Goal: Transaction & Acquisition: Obtain resource

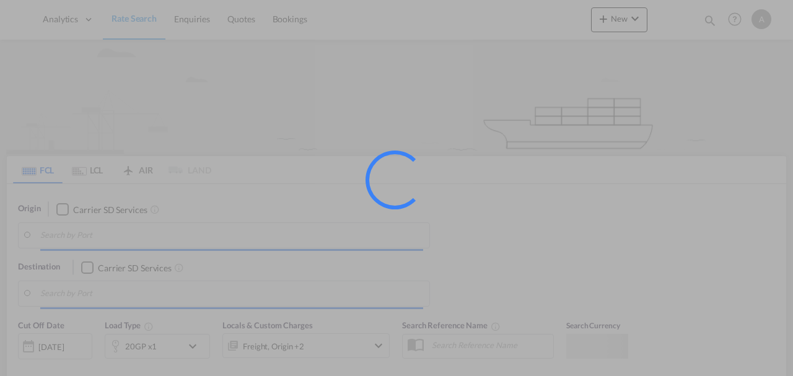
type input "[GEOGRAPHIC_DATA], [GEOGRAPHIC_DATA]"
type input "[PERSON_NAME]/[GEOGRAPHIC_DATA], PKBQM"
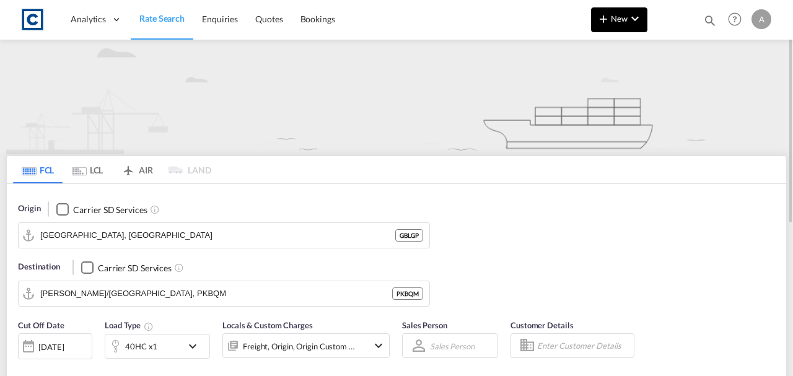
click at [624, 20] on span "New" at bounding box center [619, 19] width 46 height 10
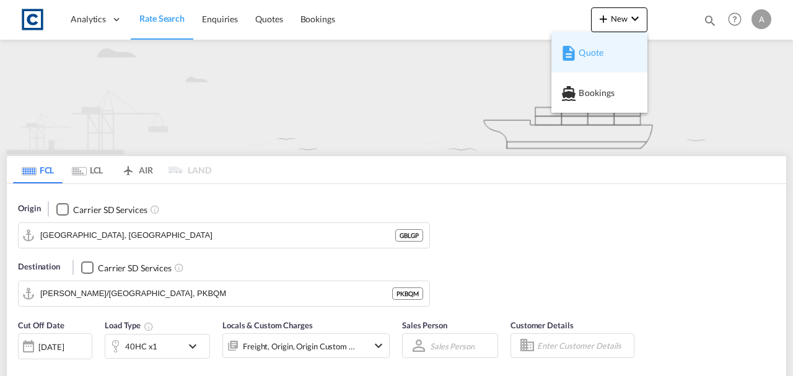
click at [592, 51] on span "Quote" at bounding box center [586, 52] width 14 height 25
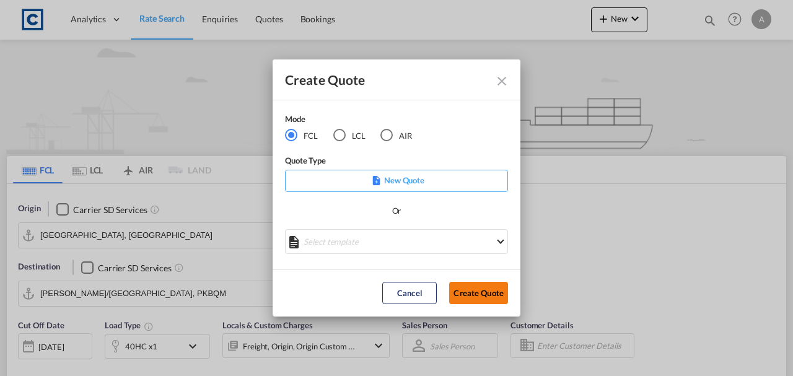
click at [479, 292] on button "Create Quote" at bounding box center [478, 293] width 59 height 22
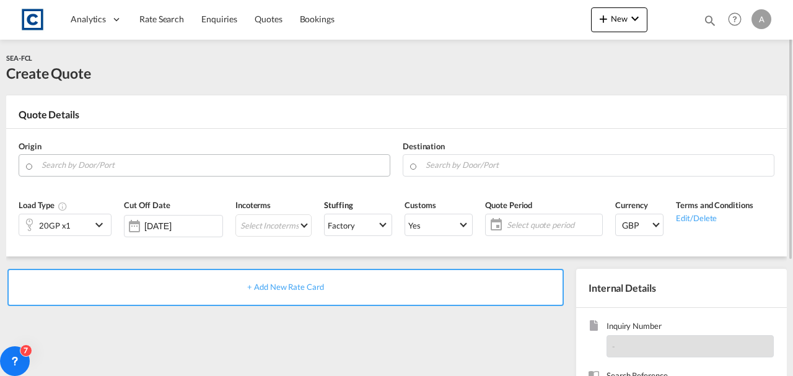
click at [82, 170] on input "Search by Door/Port" at bounding box center [213, 165] width 342 height 22
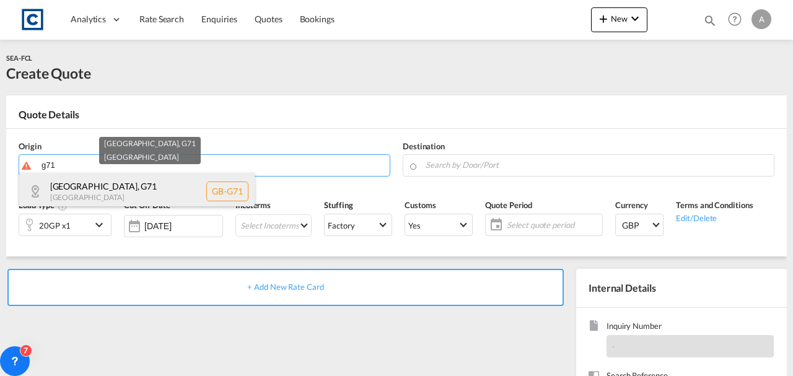
click at [85, 187] on div "[GEOGRAPHIC_DATA] , G71 [GEOGRAPHIC_DATA] [GEOGRAPHIC_DATA]-G71" at bounding box center [136, 191] width 235 height 37
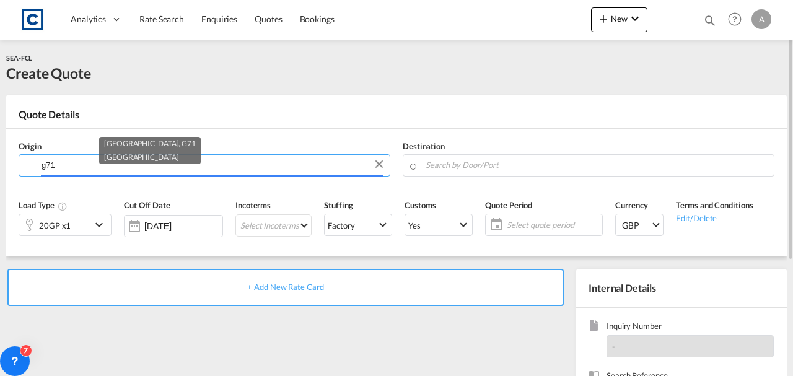
type input "GB-G71, [GEOGRAPHIC_DATA]"
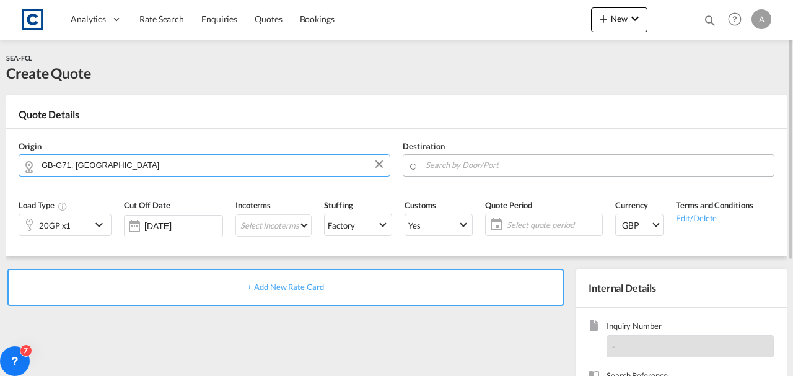
click at [448, 168] on input "Search by Door/Port" at bounding box center [597, 165] width 342 height 22
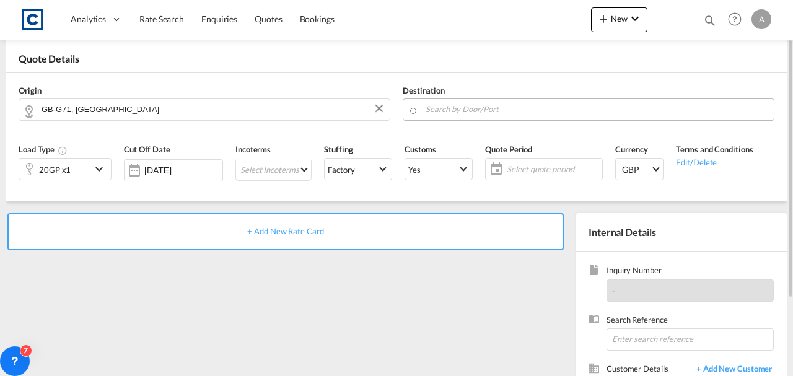
click at [465, 112] on body "Analytics Dashboard Rate Search Enquiries Quotes Bookings" at bounding box center [396, 188] width 793 height 376
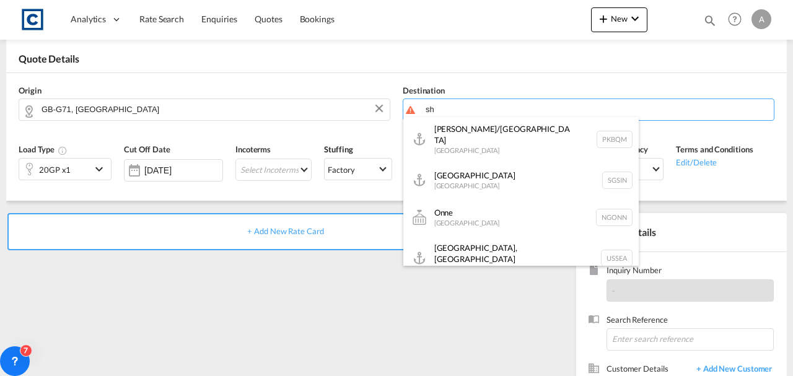
type input "s"
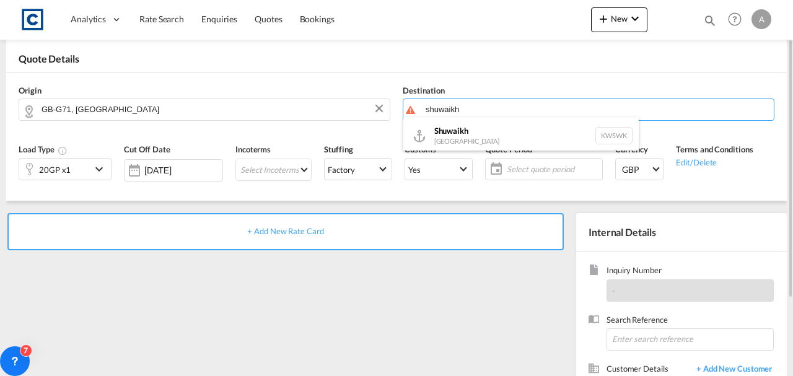
click at [441, 139] on div "Shuwaikh [GEOGRAPHIC_DATA] KWSWK" at bounding box center [520, 135] width 235 height 37
type input "Shuwaikh, KWSWK"
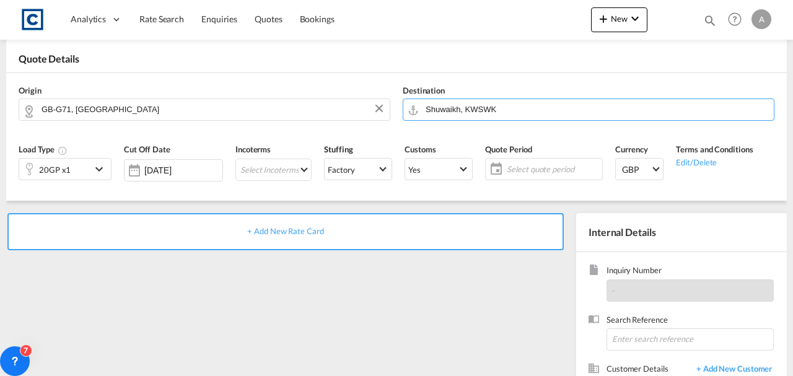
click at [0, 0] on div "Load Type Also known as Learn More GP General Purpose, DV(Dry Van), FT(Feet), H…" at bounding box center [0, 0] width 0 height 0
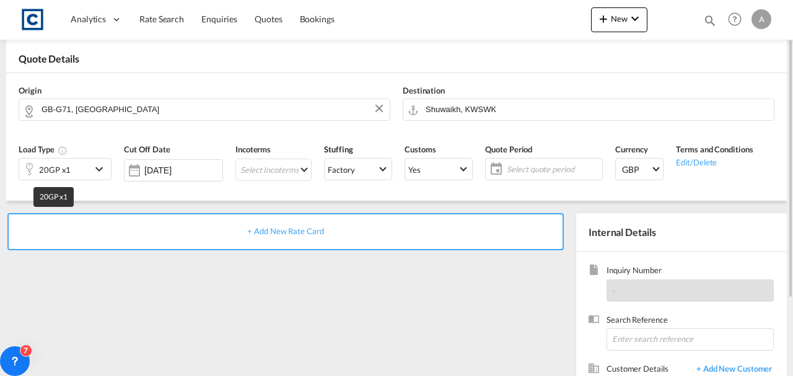
click at [58, 165] on div "20GP x1" at bounding box center [55, 169] width 32 height 17
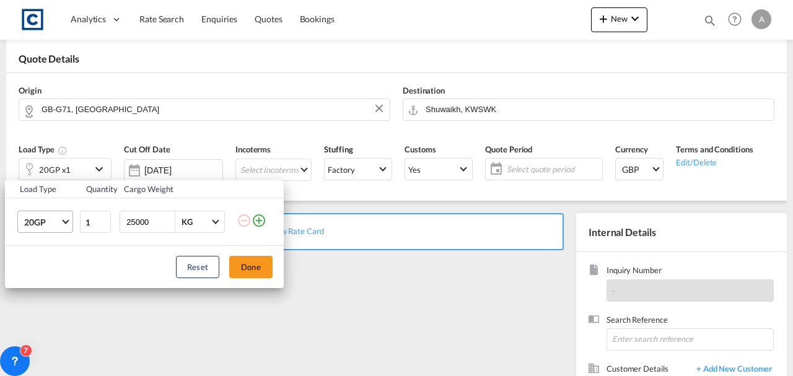
click at [55, 221] on span "20GP" at bounding box center [42, 222] width 36 height 12
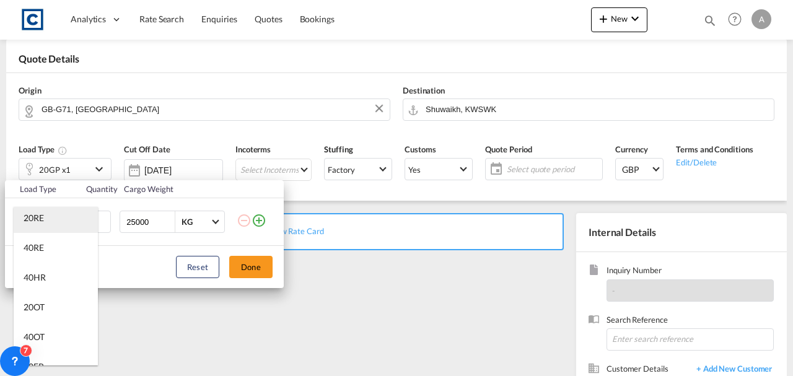
scroll to position [124, 0]
click at [40, 281] on div "40HR" at bounding box center [35, 276] width 22 height 12
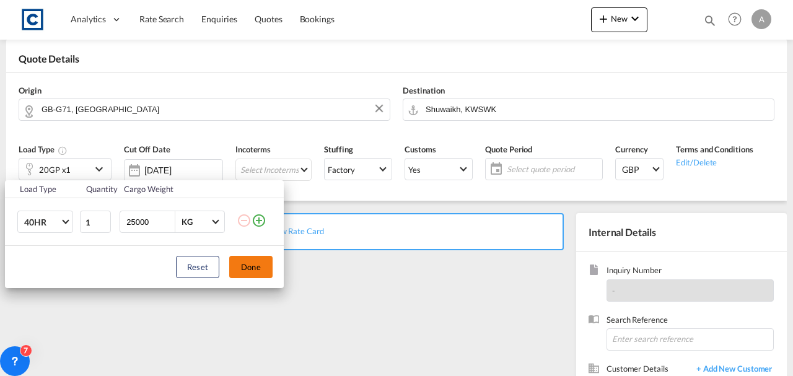
click at [245, 269] on button "Done" at bounding box center [250, 267] width 43 height 22
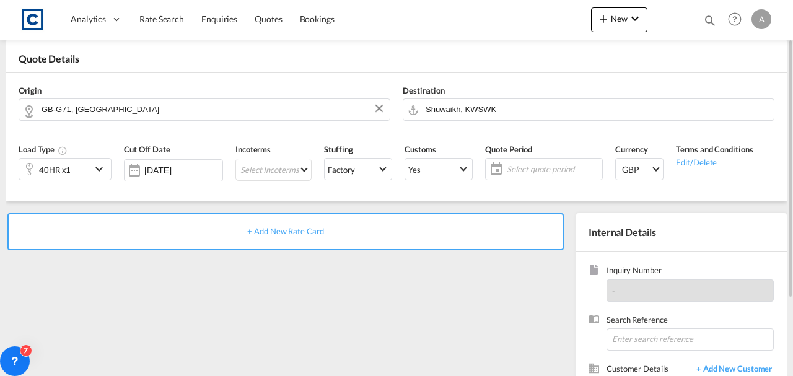
click at [282, 237] on div "+ Add New Rate Card" at bounding box center [285, 231] width 556 height 37
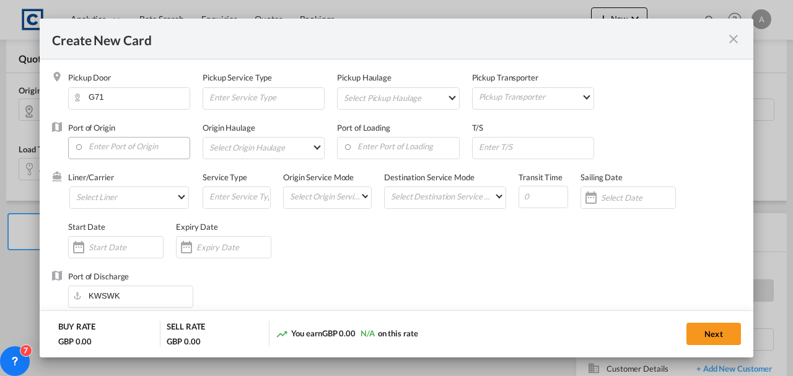
click at [124, 150] on input "Enter Port of Origin" at bounding box center [131, 147] width 115 height 19
type input "Basic Ocean Freight"
select select "per equipment"
click at [120, 146] on input "Enter Port of Origin" at bounding box center [131, 147] width 115 height 19
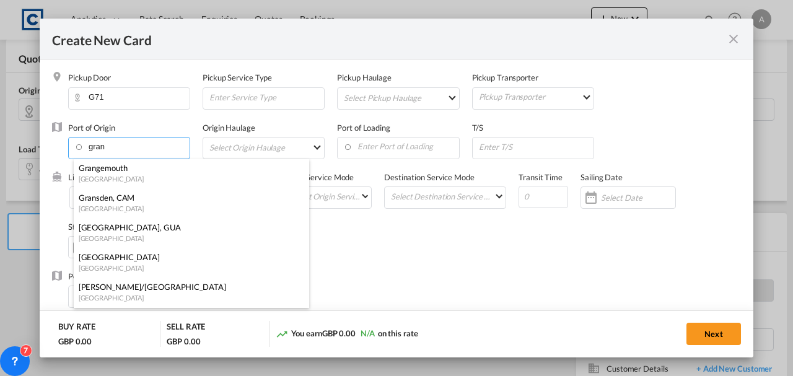
click at [104, 177] on div "[GEOGRAPHIC_DATA]" at bounding box center [188, 178] width 218 height 9
type input "[GEOGRAPHIC_DATA], GBGRG"
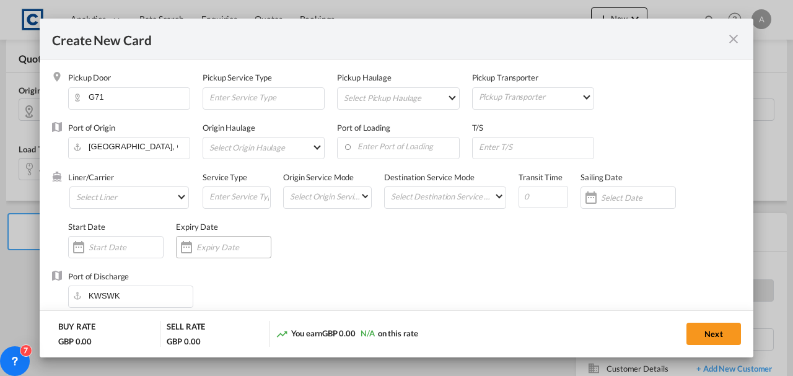
click at [233, 247] on input "Create New Card ..." at bounding box center [233, 247] width 74 height 10
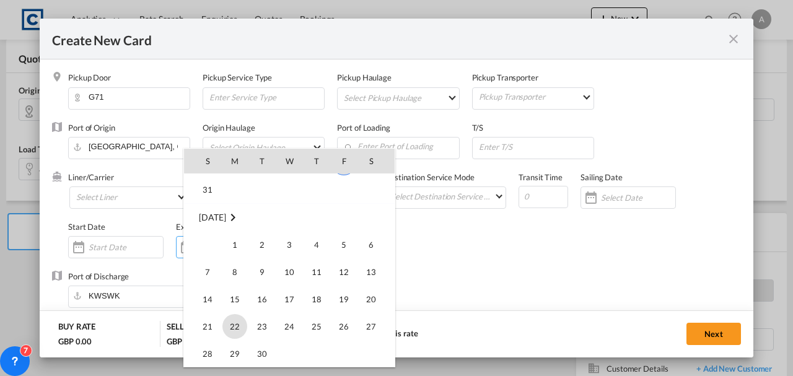
scroll to position [286958, 0]
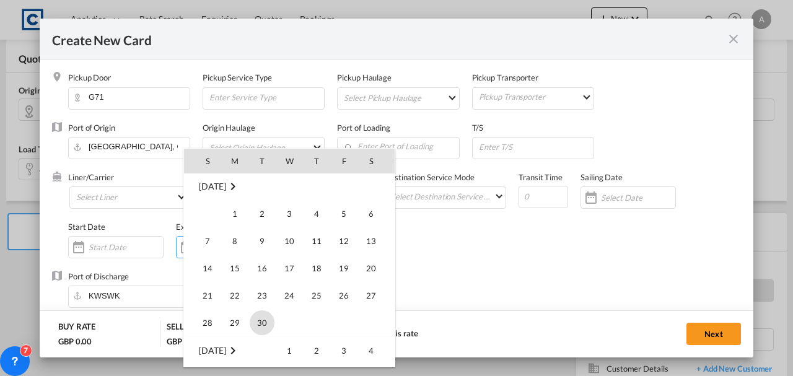
click at [270, 317] on span "30" at bounding box center [262, 322] width 25 height 25
type input "[DATE]"
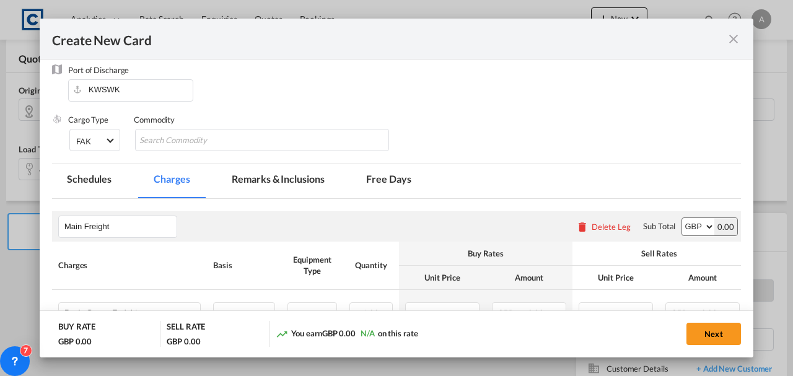
scroll to position [289, 0]
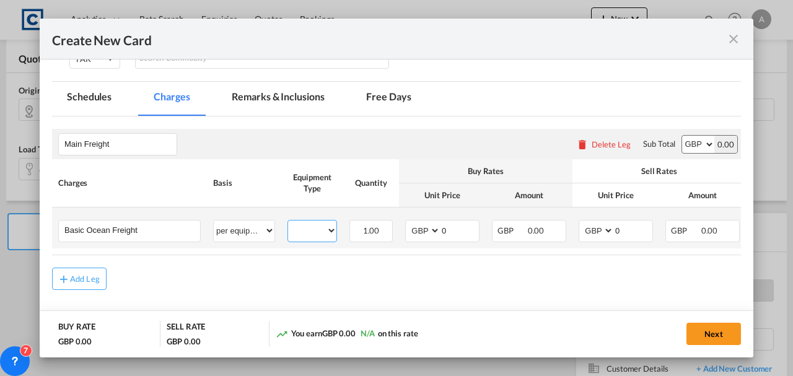
click at [315, 225] on select "40HR" at bounding box center [312, 230] width 48 height 17
select select "40HR"
click at [288, 222] on select "40HR" at bounding box center [312, 230] width 48 height 17
click at [427, 233] on select "AED AFN ALL AMD ANG AOA ARS AUD AWG AZN BAM BBD BDT BGN BHD BIF BMD BND [PERSON…" at bounding box center [424, 230] width 32 height 17
select select "string:USD"
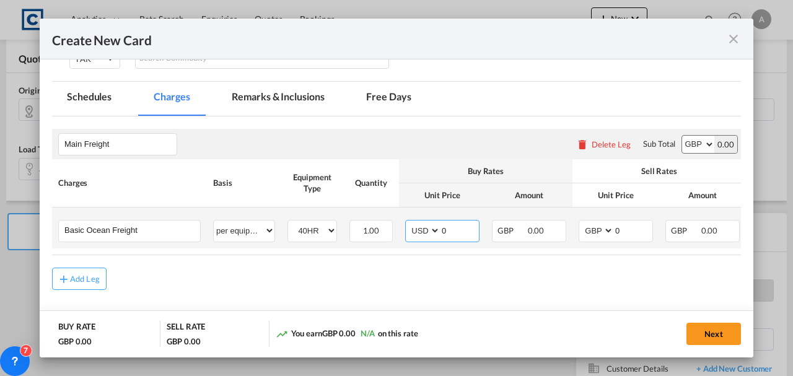
click at [408, 222] on select "AED AFN ALL AMD ANG AOA ARS AUD AWG AZN BAM BBD BDT BGN BHD BIF BMD BND [PERSON…" at bounding box center [424, 230] width 32 height 17
click at [594, 228] on select "AED AFN ALL AMD ANG AOA ARS AUD AWG AZN BAM BBD BDT BGN BHD BIF BMD BND [PERSON…" at bounding box center [597, 230] width 32 height 17
select select "string:USD"
click at [581, 222] on select "AED AFN ALL AMD ANG AOA ARS AUD AWG AZN BAM BBD BDT BGN BHD BIF BMD BND [PERSON…" at bounding box center [597, 230] width 32 height 17
click at [693, 142] on select "AED AFN ALL AMD ANG AOA ARS AUD AWG AZN BAM BBD BDT BGN BHD BIF BMD BND [PERSON…" at bounding box center [698, 144] width 32 height 17
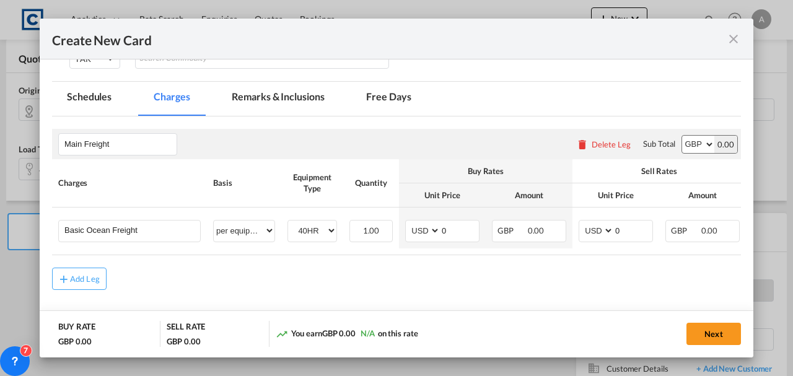
select select "string:USD"
click at [682, 136] on select "AED AFN ALL AMD ANG AOA ARS AUD AWG AZN BAM BBD BDT BGN BHD BIF BMD BND [PERSON…" at bounding box center [698, 144] width 32 height 17
click at [451, 230] on input "0" at bounding box center [459, 230] width 38 height 19
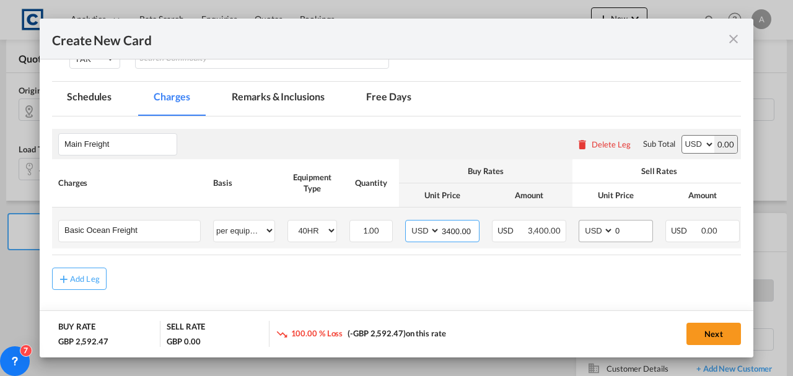
type input "3400.00"
click at [633, 236] on input "0" at bounding box center [633, 230] width 38 height 19
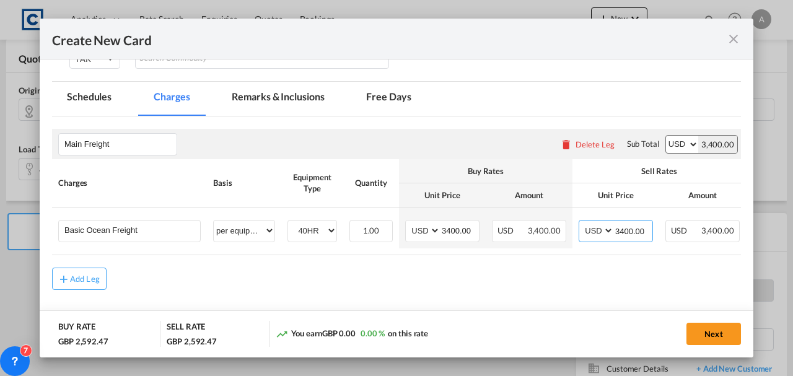
type input "3400.00"
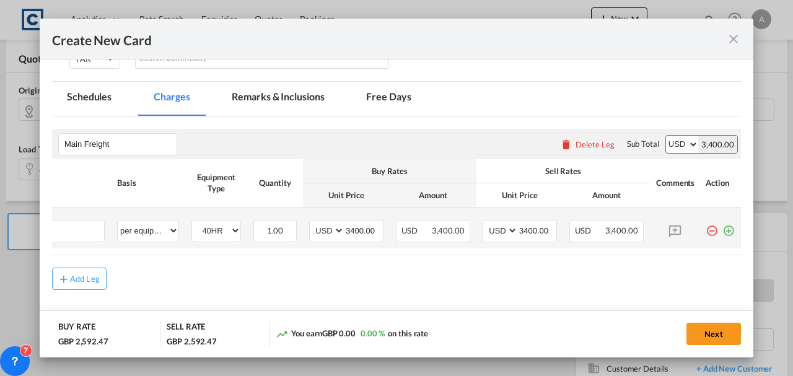
click at [724, 228] on md-icon "icon-plus-circle-outline green-400-fg" at bounding box center [728, 226] width 12 height 12
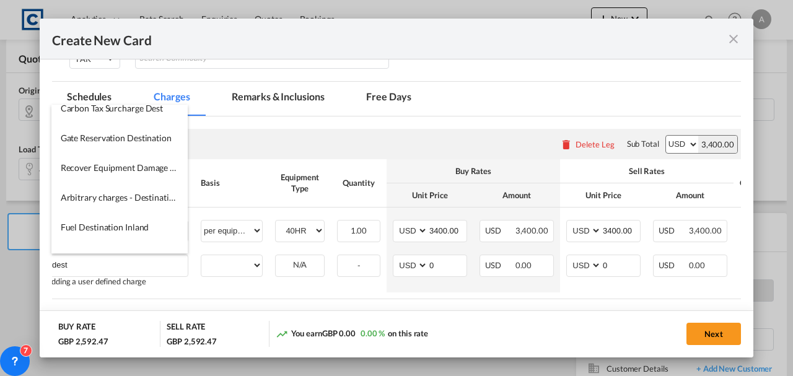
scroll to position [908, 0]
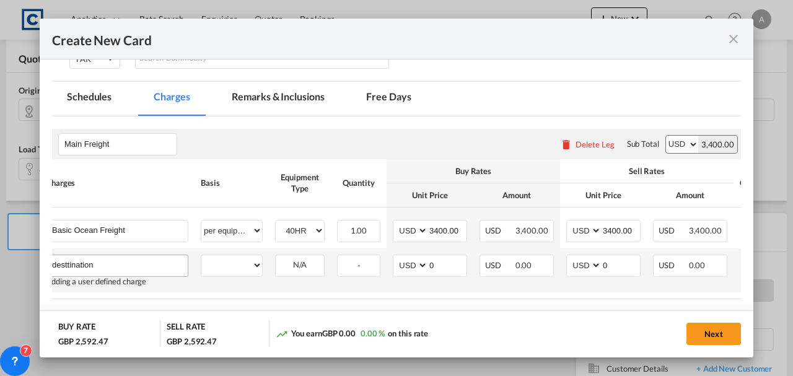
click at [68, 264] on input "desttination" at bounding box center [120, 264] width 136 height 19
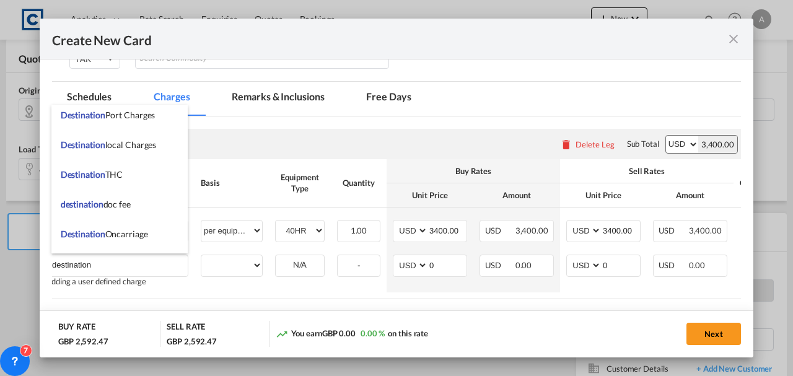
scroll to position [1903, 0]
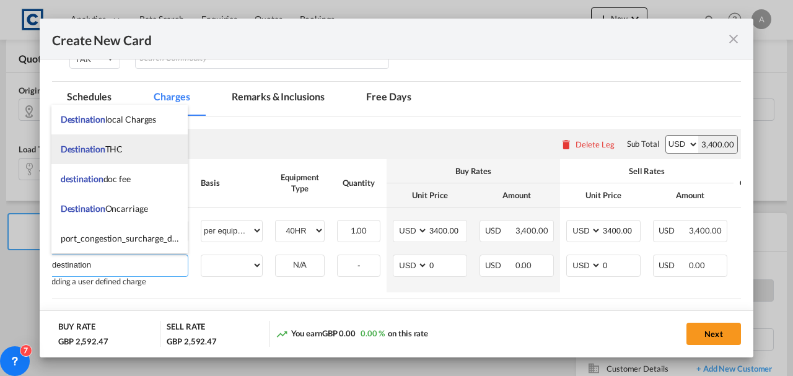
click at [107, 159] on li "Destination THC" at bounding box center [119, 149] width 137 height 30
type input "Destination THC"
select select "per equipment"
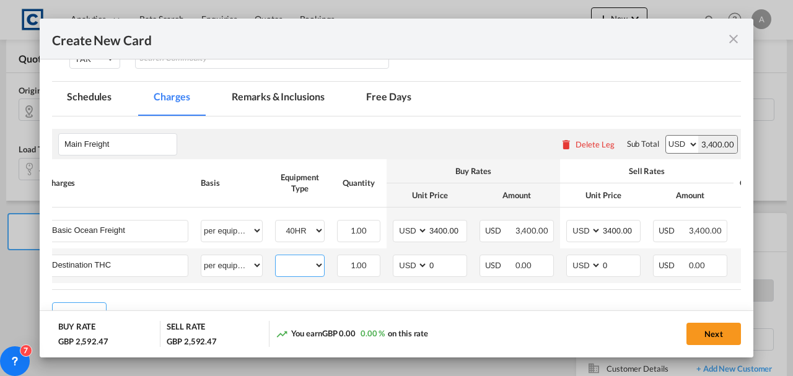
click at [289, 268] on select "40HR" at bounding box center [300, 265] width 48 height 17
select select "40HR"
click at [276, 257] on select "40HR" at bounding box center [300, 265] width 48 height 17
click at [445, 263] on input "0" at bounding box center [447, 264] width 38 height 19
click at [431, 263] on input "0" at bounding box center [447, 264] width 38 height 19
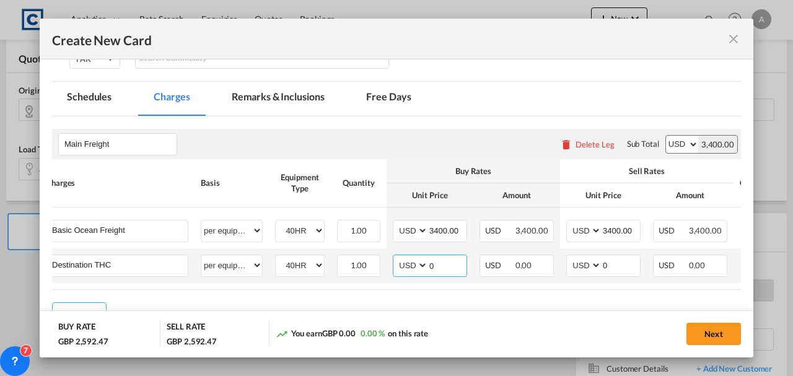
click at [412, 266] on select "AED AFN ALL AMD ANG AOA ARS AUD AWG AZN BAM BBD BDT BGN BHD BIF BMD BND [PERSON…" at bounding box center [411, 265] width 32 height 17
select select "string:KWD"
click at [395, 257] on select "AED AFN ALL AMD ANG AOA ARS AUD AWG AZN BAM BBD BDT BGN BHD BIF BMD BND [PERSON…" at bounding box center [411, 265] width 32 height 17
click at [586, 271] on select "AED AFN ALL AMD ANG AOA ARS AUD AWG AZN BAM BBD BDT BGN BHD BIF BMD BND [PERSON…" at bounding box center [585, 265] width 32 height 17
select select "string:KWD"
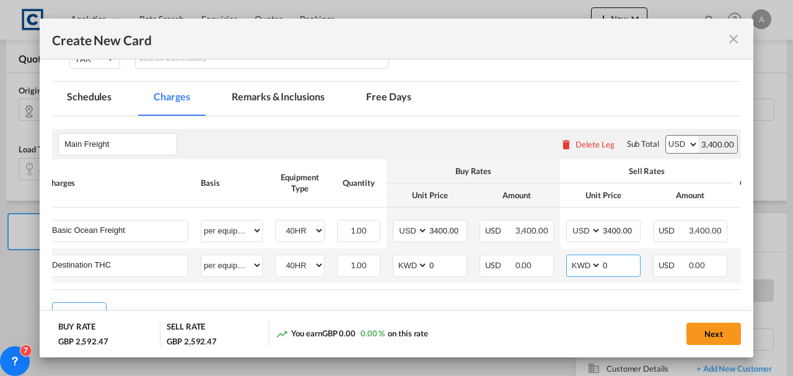
click at [569, 257] on select "AED AFN ALL AMD ANG AOA ARS AUD AWG AZN BAM BBD BDT BGN BHD BIF BMD BND [PERSON…" at bounding box center [585, 265] width 32 height 17
click at [433, 260] on input "0" at bounding box center [447, 264] width 38 height 19
type input "38.00"
click at [615, 265] on input "0" at bounding box center [621, 264] width 38 height 19
type input "38.00"
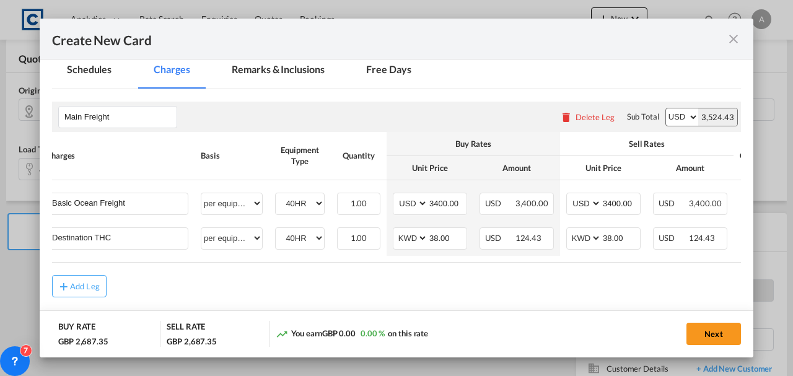
scroll to position [337, 0]
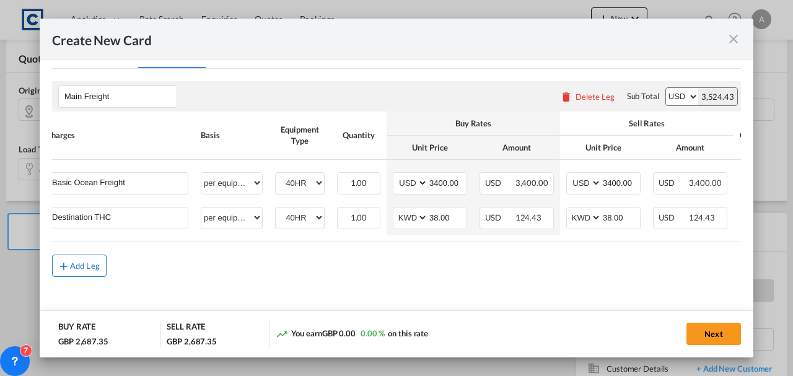
click at [68, 271] on md-icon "icon-plus md-link-fg s20" at bounding box center [64, 266] width 12 height 12
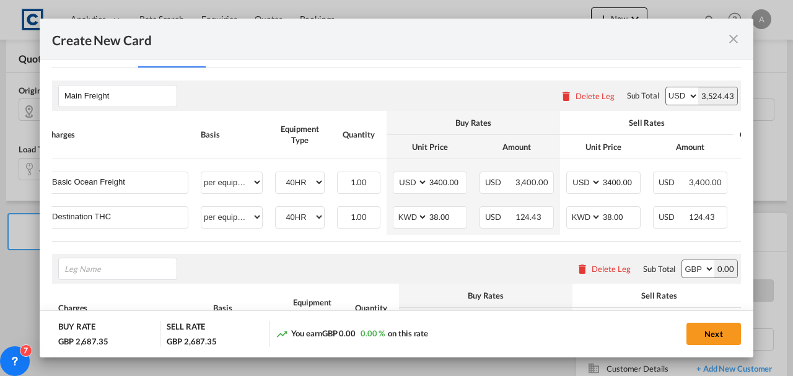
type input "o"
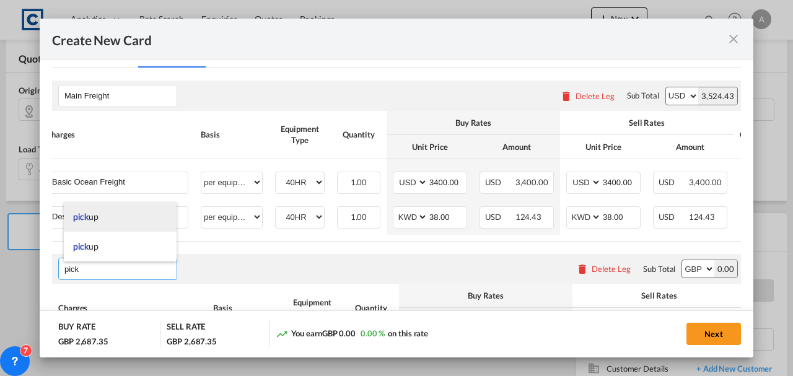
click at [108, 219] on li "pick up" at bounding box center [120, 217] width 113 height 30
type input "pickup"
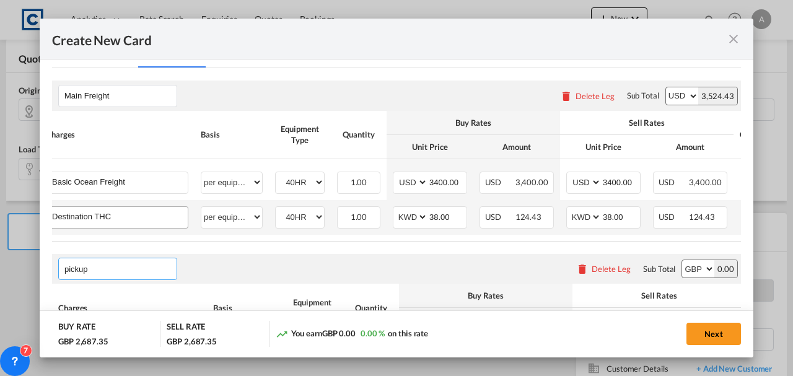
scroll to position [461, 0]
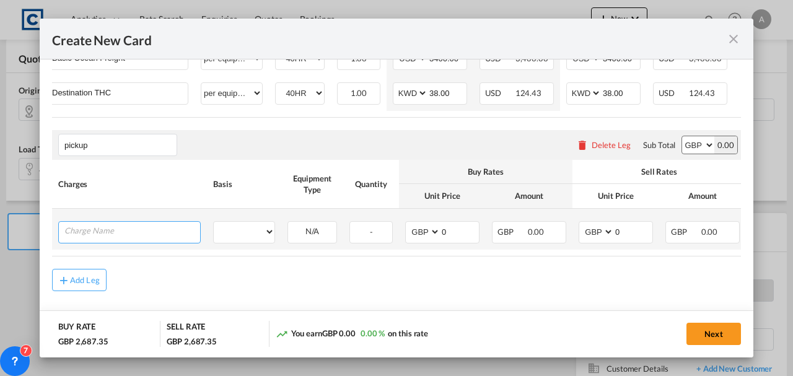
click at [118, 234] on input "Charge Name" at bounding box center [132, 231] width 136 height 19
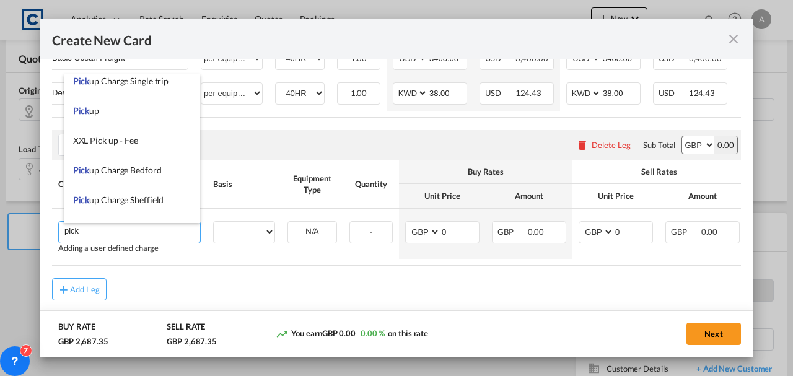
scroll to position [413, 0]
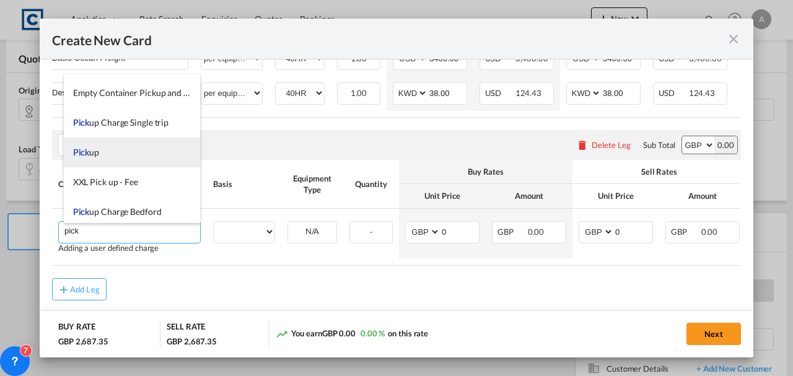
click at [121, 145] on li "Pick up" at bounding box center [132, 153] width 137 height 30
type input "Pickup"
select select "per equipment"
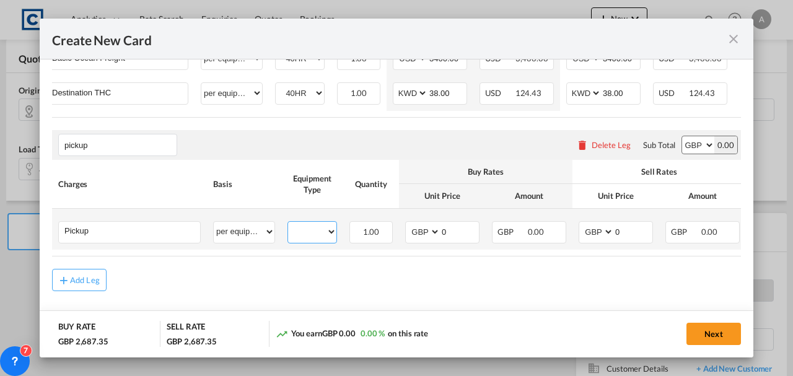
click at [306, 229] on select "40HR" at bounding box center [312, 232] width 48 height 17
select select "40HR"
click at [288, 225] on select "40HR" at bounding box center [312, 232] width 48 height 17
click at [461, 231] on input "0" at bounding box center [459, 231] width 38 height 19
type input "375.00"
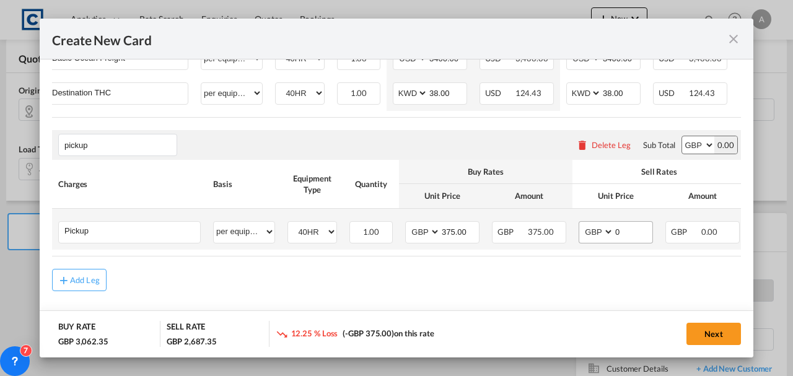
click at [628, 242] on md-input-container "0" at bounding box center [632, 232] width 39 height 21
click at [632, 239] on input "0" at bounding box center [633, 231] width 38 height 19
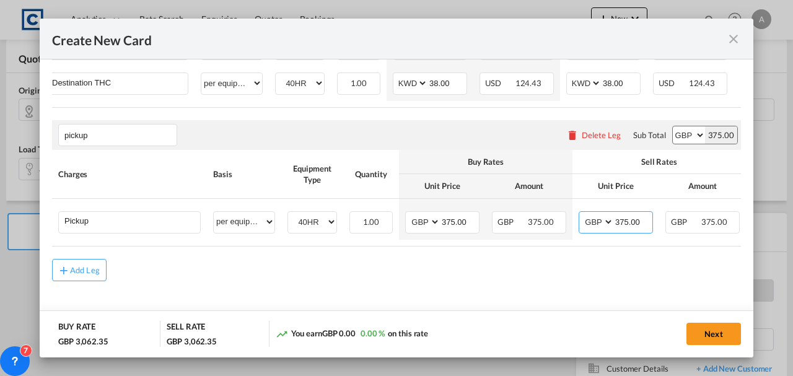
scroll to position [479, 0]
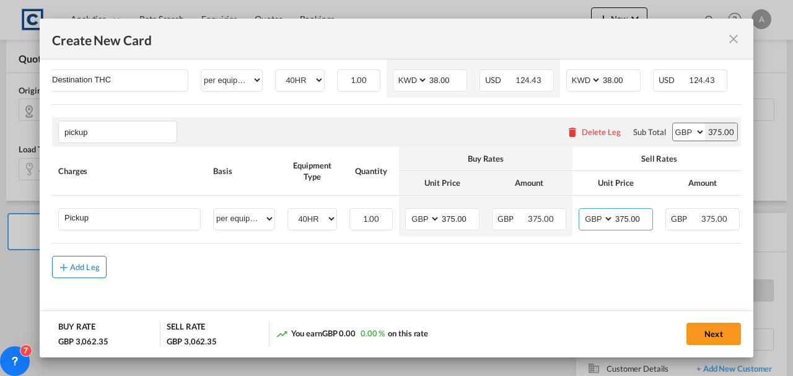
type input "375.00"
click at [84, 268] on div "Add Leg" at bounding box center [85, 266] width 30 height 7
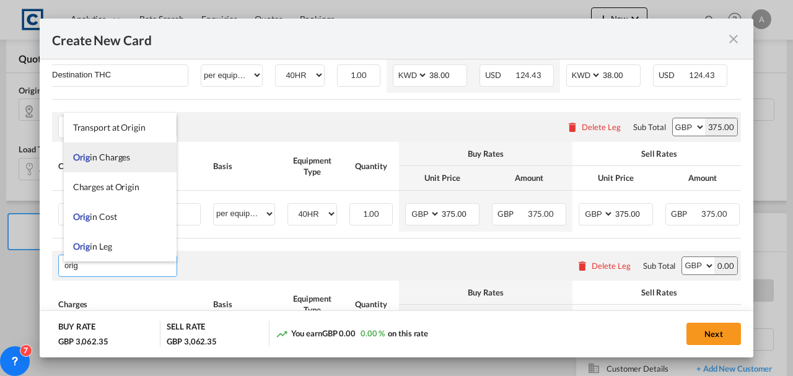
click at [100, 152] on span "Orig in Charges" at bounding box center [102, 157] width 58 height 11
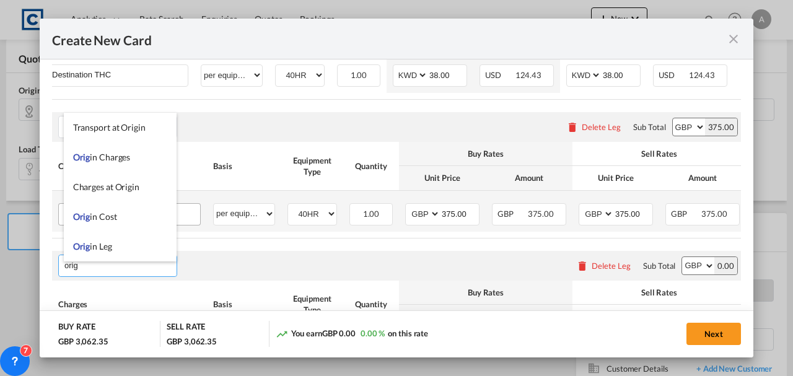
type input "Origin Charges"
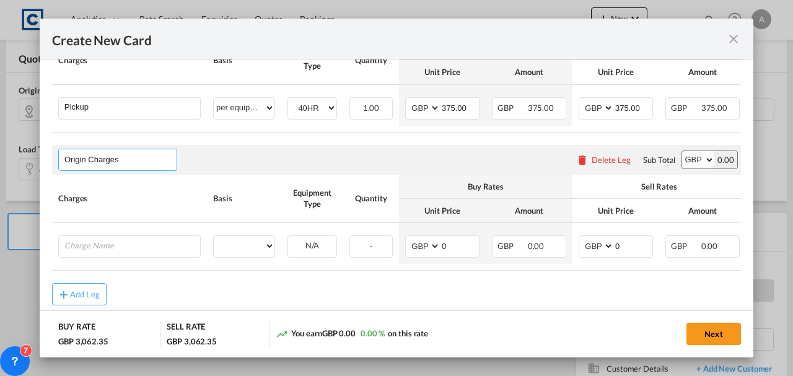
scroll to position [621, 0]
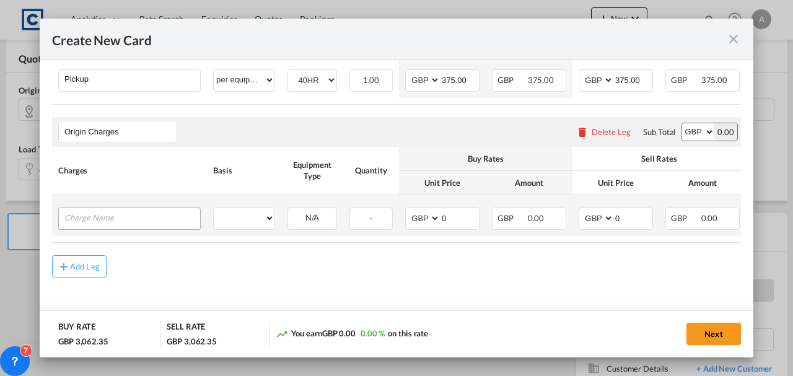
drag, startPoint x: 118, startPoint y: 235, endPoint x: 116, endPoint y: 209, distance: 25.5
click at [122, 219] on table "Charges Basis Equipment Type Quantity Buy Rates Sell Rates Comments Action Unit…" at bounding box center [444, 195] width 785 height 96
click at [116, 209] on input "Charge Name" at bounding box center [132, 217] width 136 height 19
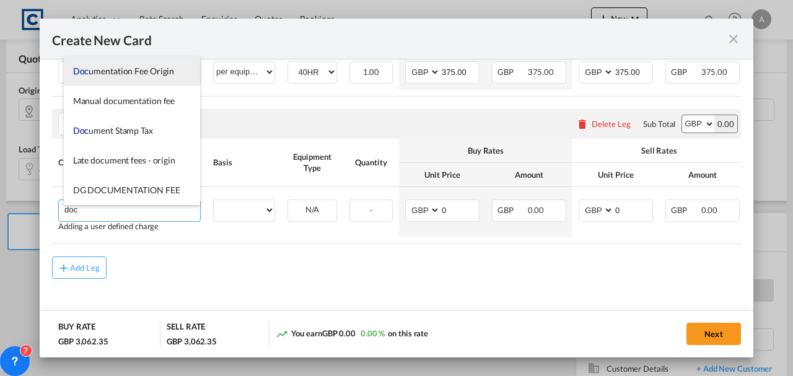
click at [118, 72] on span "Doc umentation Fee Origin" at bounding box center [124, 71] width 102 height 11
type input "Documentation Fee Origin"
select select "per B/L"
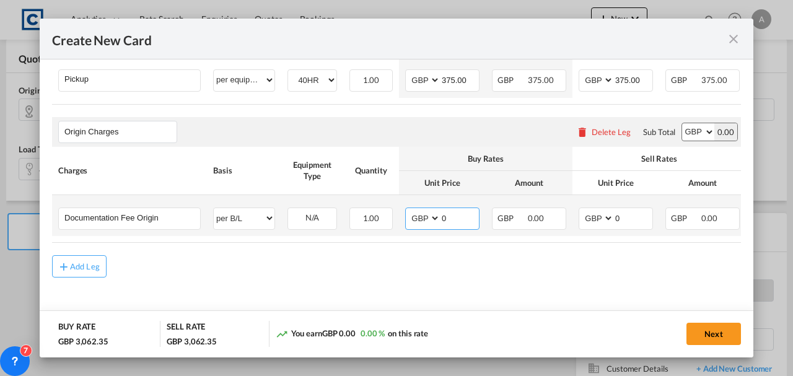
click at [453, 212] on input "0" at bounding box center [459, 217] width 38 height 19
type input "30.00"
click at [631, 209] on input "0" at bounding box center [633, 217] width 38 height 19
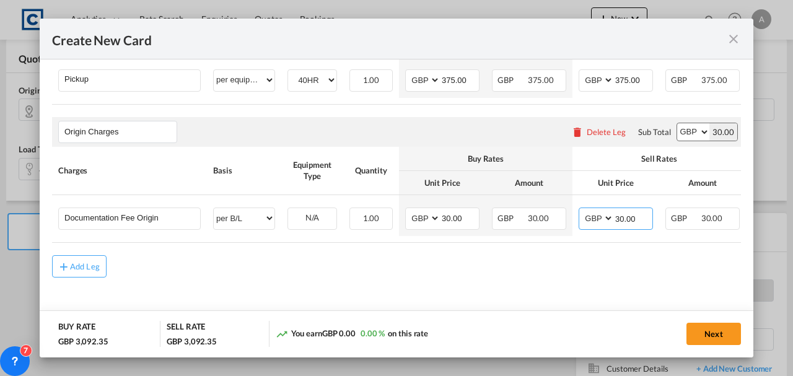
type input "30.00"
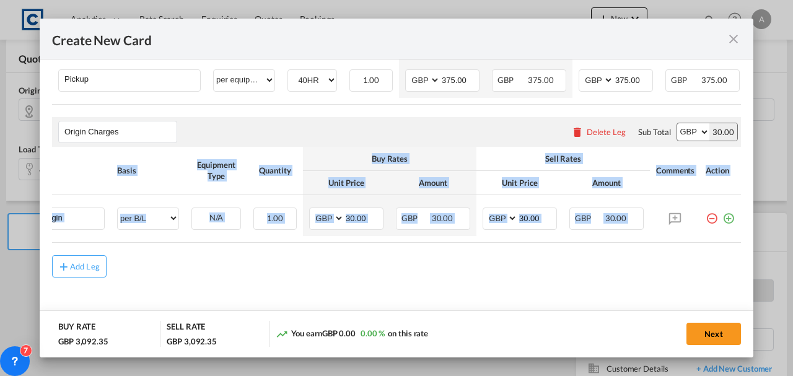
drag, startPoint x: 509, startPoint y: 244, endPoint x: 791, endPoint y: 235, distance: 282.0
click at [791, 235] on div "Create New Card Pickup Door G71 Pickup Service Type Pickup Haulage Select Picku…" at bounding box center [396, 188] width 793 height 376
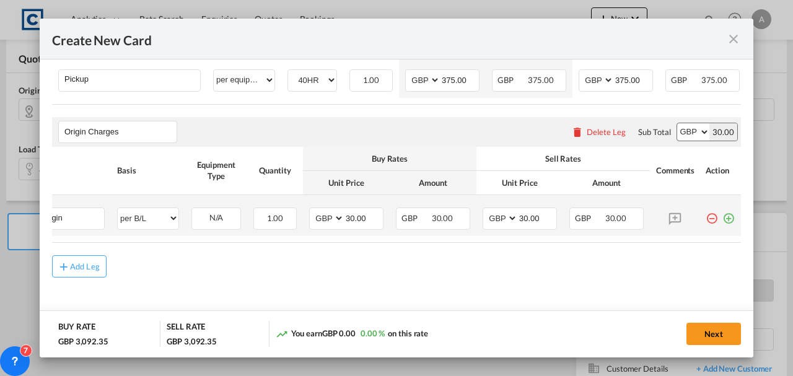
click at [724, 211] on md-icon "icon-plus-circle-outline green-400-fg" at bounding box center [728, 214] width 12 height 12
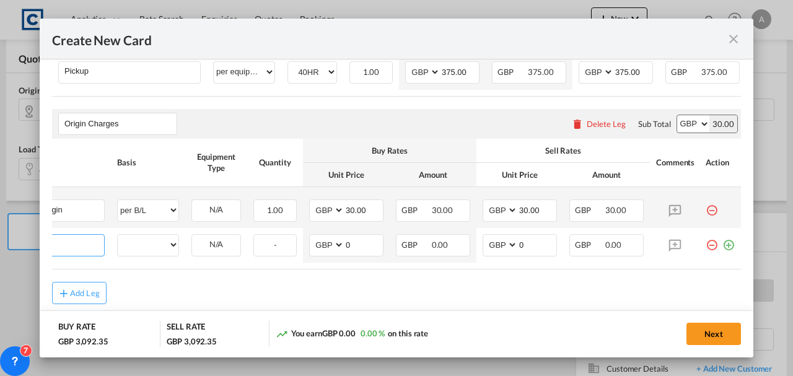
scroll to position [0, 12]
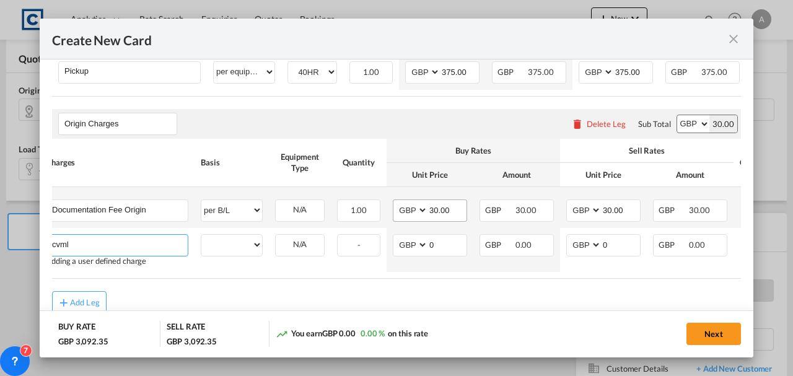
type input "cvml"
click at [444, 209] on input "30.00" at bounding box center [447, 209] width 38 height 19
type input "40.00"
click at [623, 212] on input "30.00" at bounding box center [621, 209] width 38 height 19
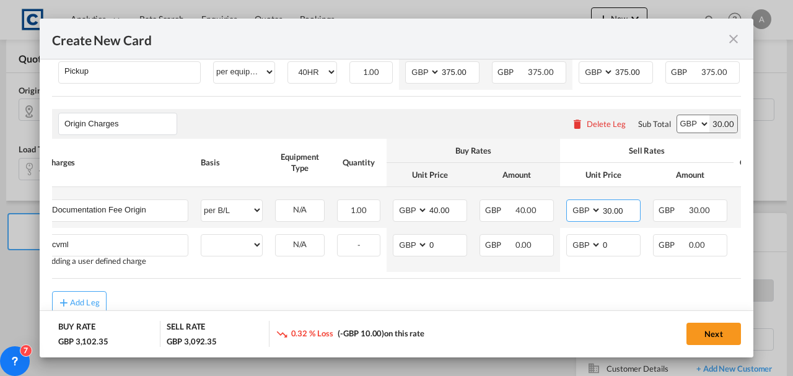
click at [623, 212] on input "30.00" at bounding box center [621, 209] width 38 height 19
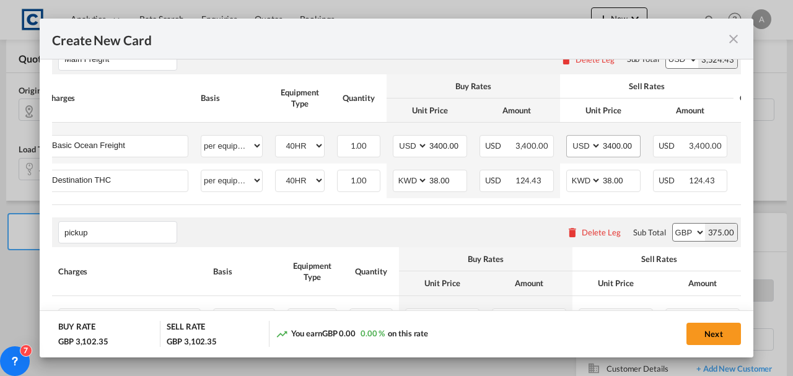
scroll to position [373, 0]
type input "40.00"
click at [616, 142] on input "3400.00" at bounding box center [621, 145] width 38 height 19
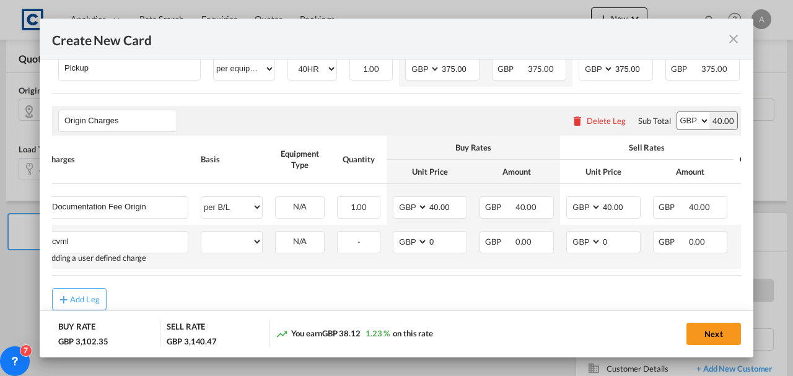
scroll to position [662, 0]
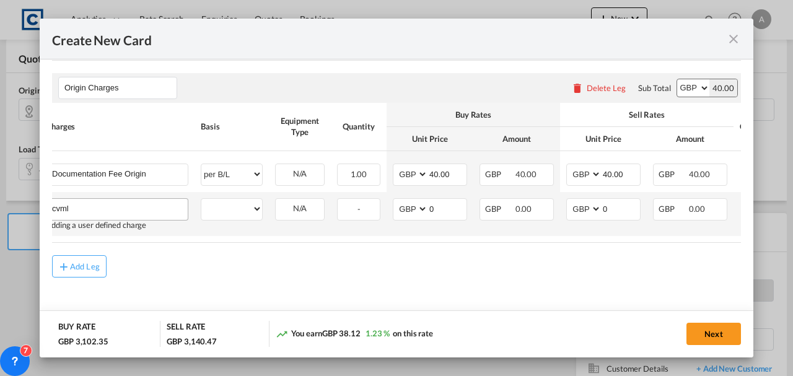
type input "3450.00"
click at [139, 204] on input "cvml" at bounding box center [120, 208] width 136 height 19
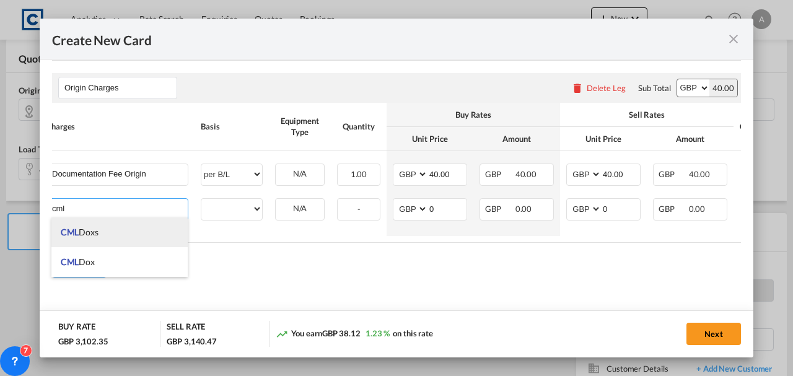
click at [89, 227] on span "CML Doxs" at bounding box center [80, 232] width 38 height 11
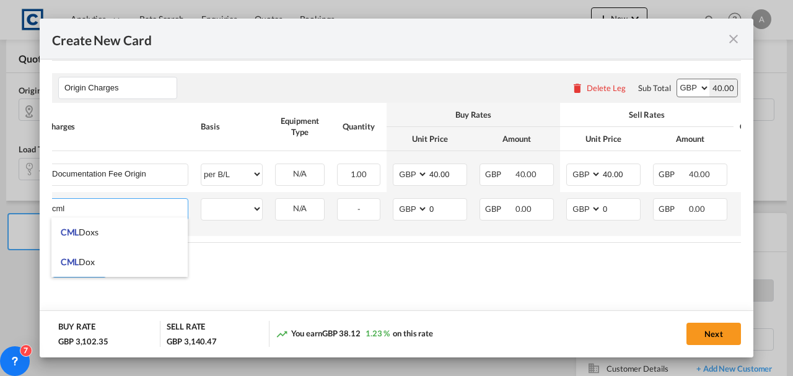
type input "CML Doxs"
select select "per B/L"
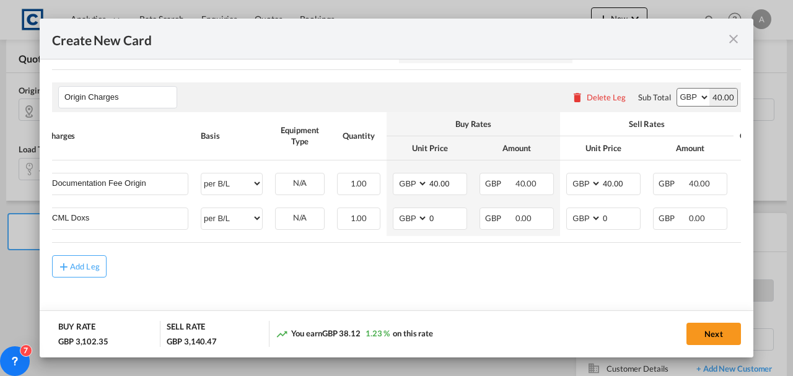
scroll to position [0, 102]
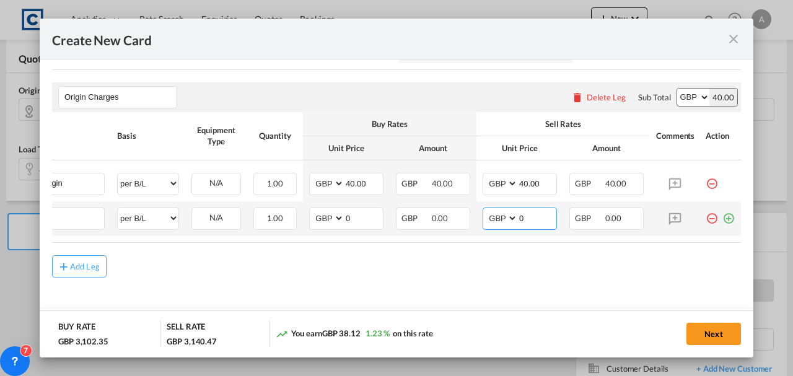
click at [494, 212] on select "AED AFN ALL AMD ANG AOA ARS AUD AWG AZN BAM BBD BDT BGN BHD BIF BMD BND [PERSON…" at bounding box center [501, 218] width 32 height 17
drag, startPoint x: 494, startPoint y: 212, endPoint x: 505, endPoint y: 212, distance: 11.8
click at [494, 212] on select "AED AFN ALL AMD ANG AOA ARS AUD AWG AZN BAM BBD BDT BGN BHD BIF BMD BND [PERSON…" at bounding box center [501, 218] width 32 height 17
click at [523, 212] on input "0" at bounding box center [537, 217] width 38 height 19
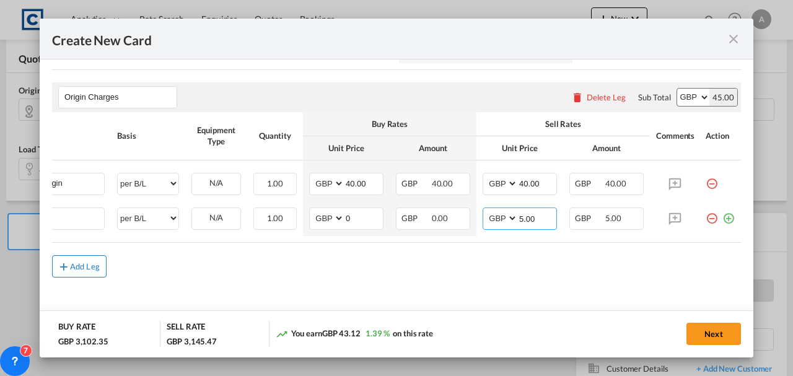
type input "5.00"
click at [69, 272] on md-icon "icon-plus md-link-fg s20" at bounding box center [64, 266] width 12 height 12
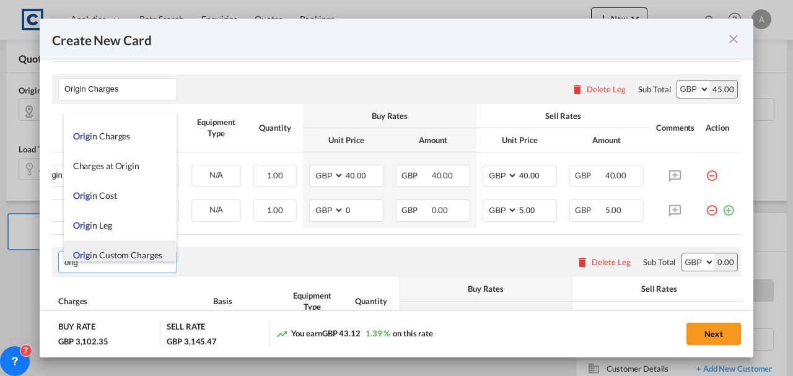
scroll to position [30, 0]
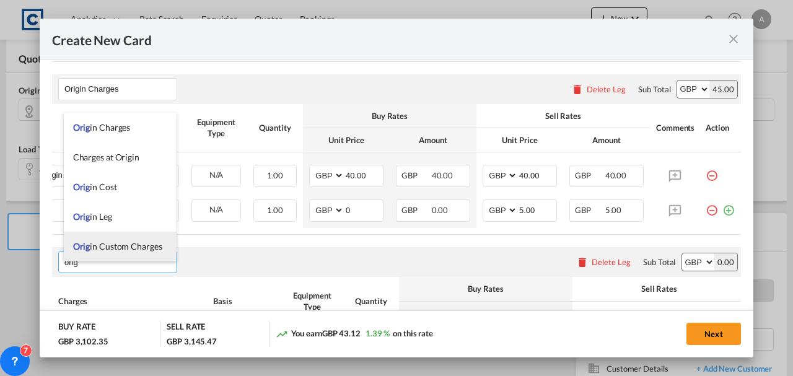
click at [113, 247] on span "Orig in Custom Charges" at bounding box center [117, 246] width 89 height 11
type input "Origin Custom Charges"
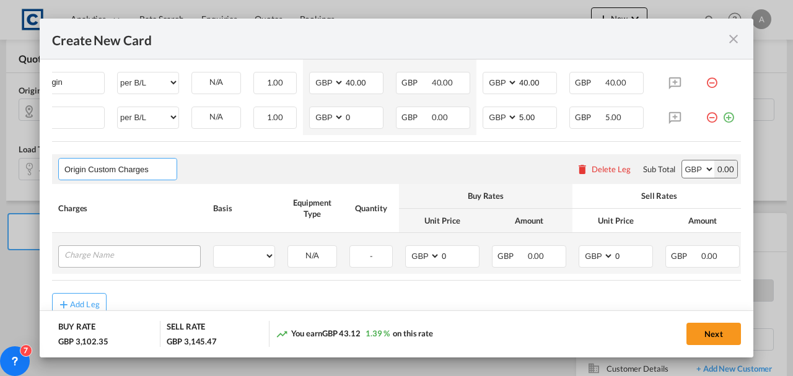
scroll to position [797, 0]
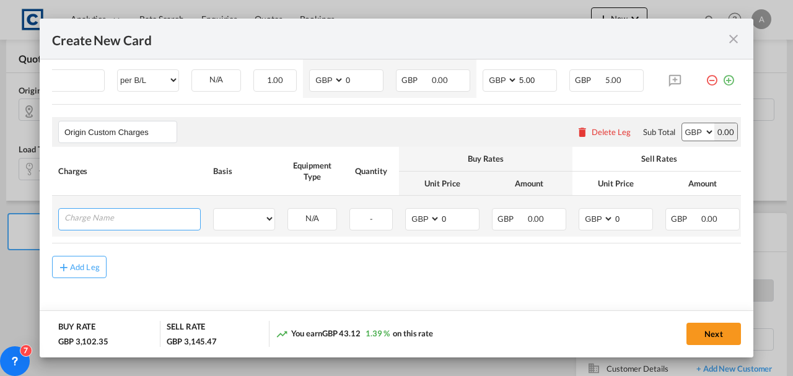
click at [108, 211] on input "Charge Name" at bounding box center [132, 218] width 136 height 19
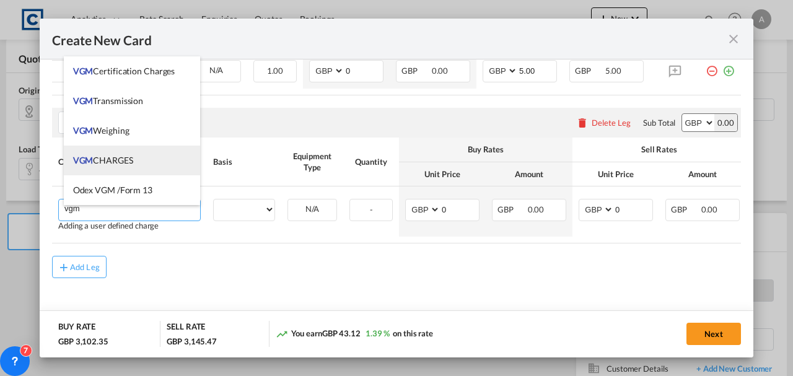
click at [110, 149] on li "VGM CHARGES" at bounding box center [132, 161] width 137 height 30
type input "VGM CHARGES"
select select "per container"
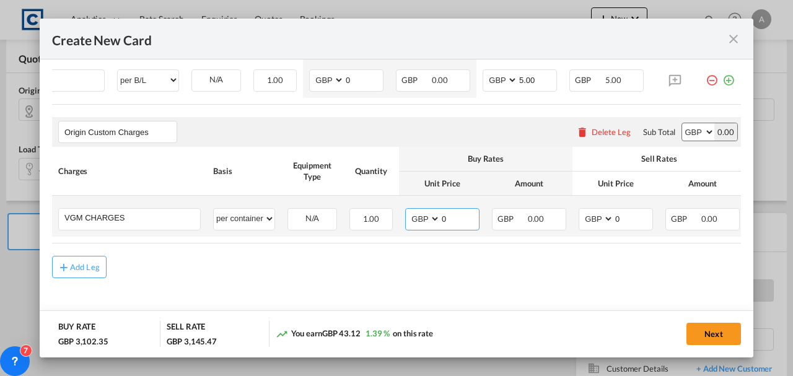
drag, startPoint x: 430, startPoint y: 217, endPoint x: 440, endPoint y: 214, distance: 10.8
click at [430, 217] on select "AED AFN ALL AMD ANG AOA ARS AUD AWG AZN BAM BBD BDT BGN BHD BIF BMD BND [PERSON…" at bounding box center [424, 219] width 32 height 17
click at [440, 214] on input "0" at bounding box center [459, 218] width 38 height 19
click at [443, 214] on input "0" at bounding box center [459, 218] width 38 height 19
click at [444, 214] on input "0" at bounding box center [459, 218] width 38 height 19
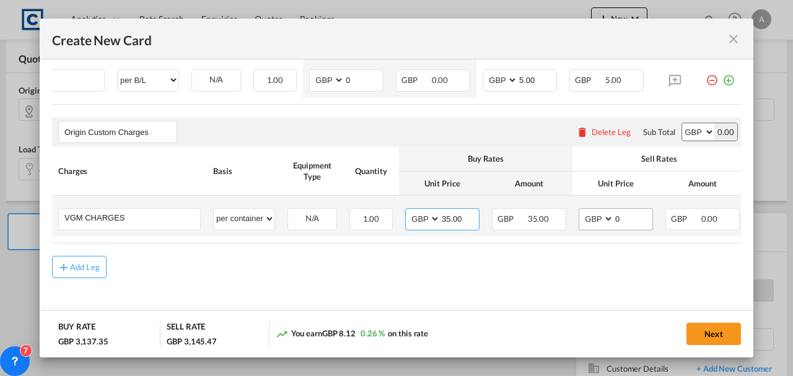
type input "35.00"
click at [640, 215] on input "0" at bounding box center [633, 218] width 38 height 19
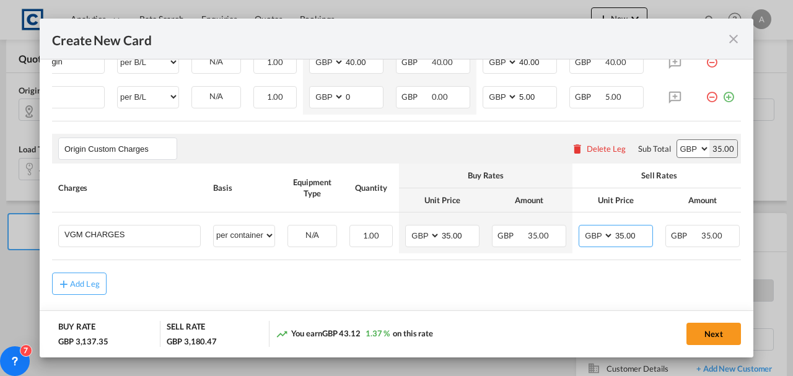
scroll to position [756, 0]
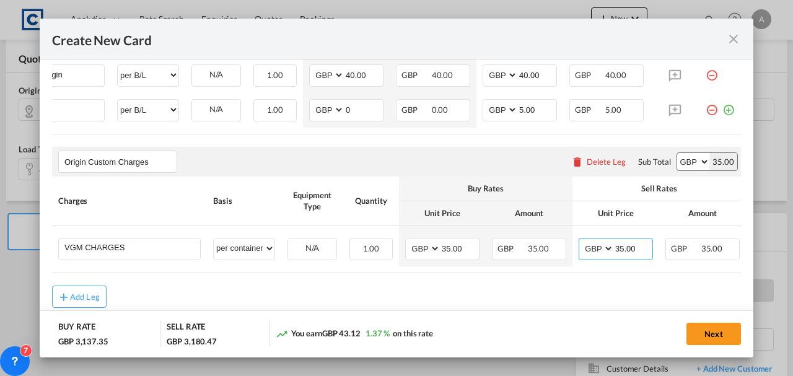
type input "35.00"
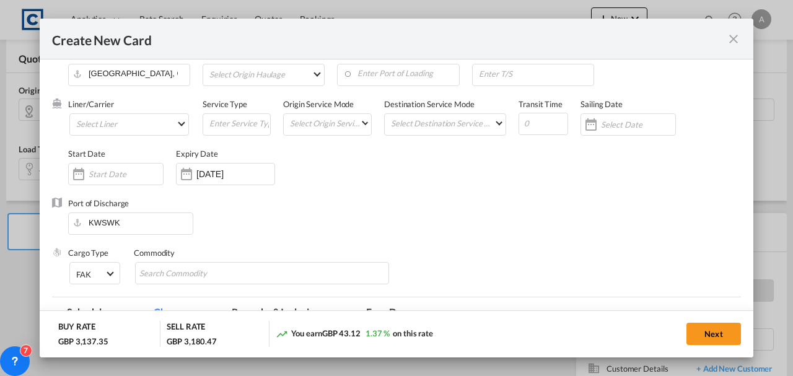
scroll to position [12, 0]
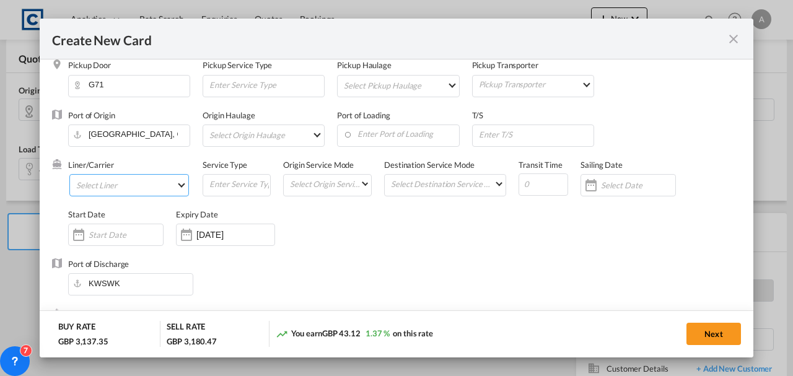
click at [136, 187] on md-select "Select Liner 2HM LOGISTICS D.O.O 2M Alliance AAXL GLOBAL SHIPPING LINES LLC [PE…" at bounding box center [129, 185] width 120 height 22
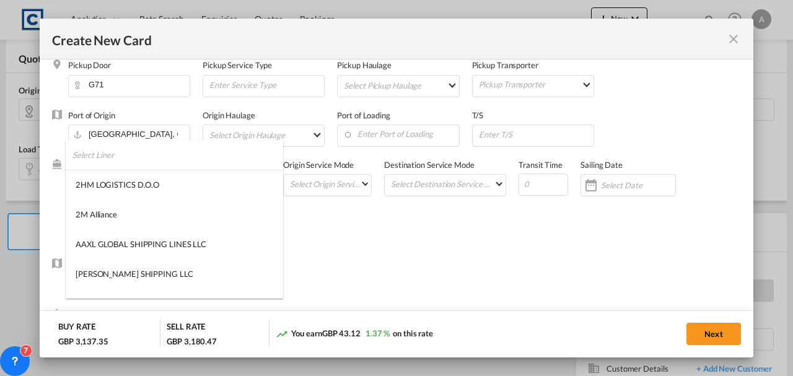
click at [107, 159] on input "search" at bounding box center [177, 155] width 211 height 30
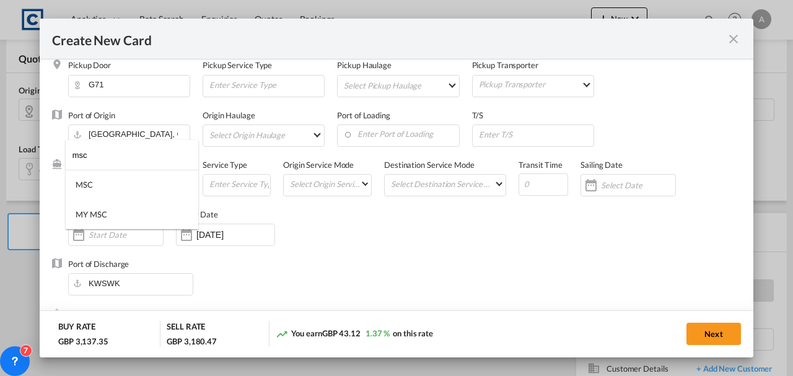
type input "msc"
click at [100, 193] on md-option "MSC" at bounding box center [132, 185] width 133 height 30
click at [698, 335] on button "Next" at bounding box center [713, 334] width 55 height 22
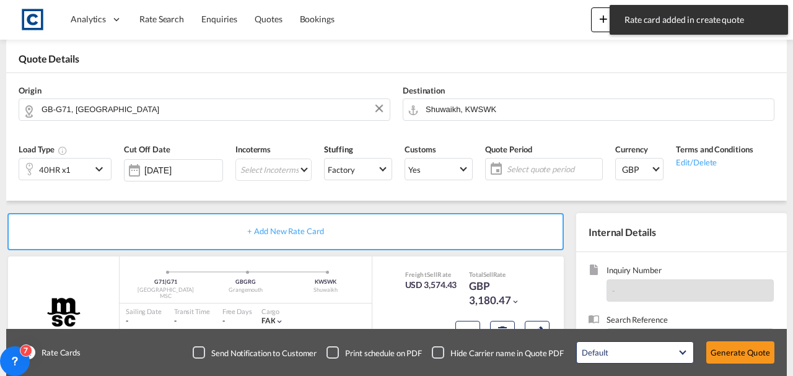
type input "3400"
type input "3450"
type input "38"
type input "375"
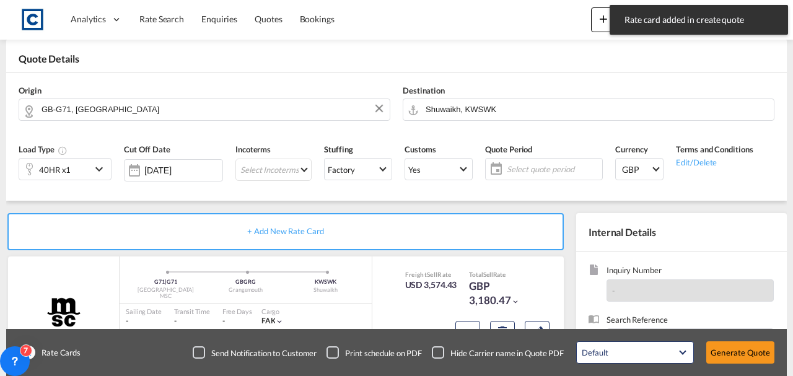
type input "375"
type input "40"
type input "5"
type input "35"
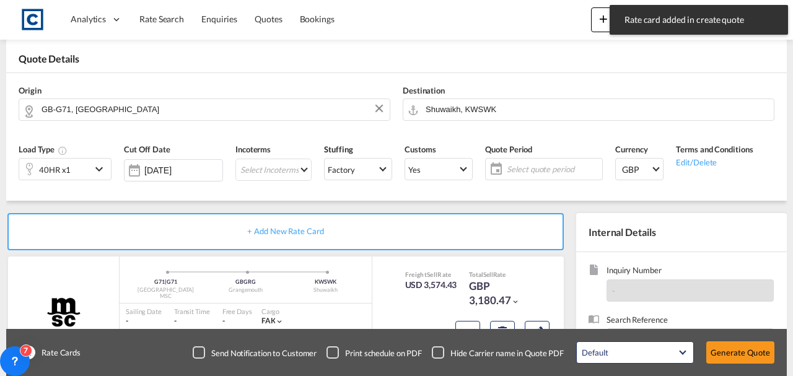
type input "35"
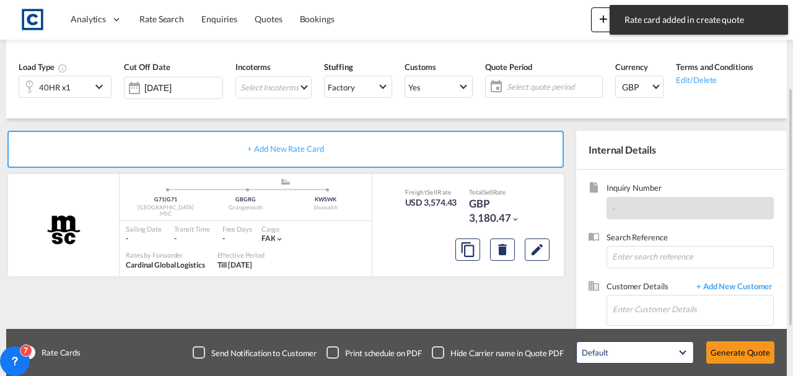
click at [540, 79] on span "Select quote period" at bounding box center [553, 86] width 98 height 17
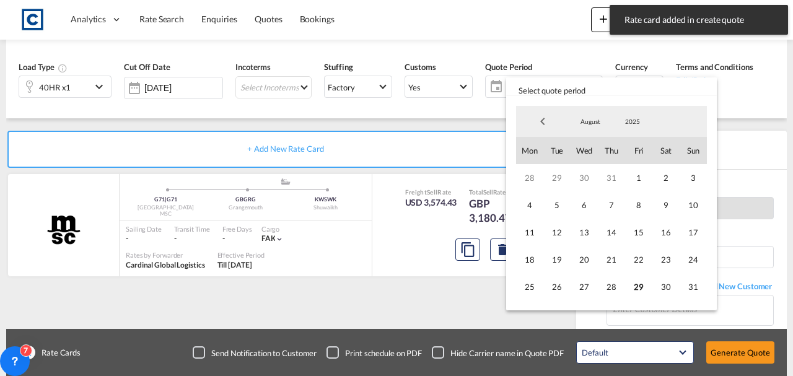
click at [581, 123] on span "August" at bounding box center [591, 121] width 40 height 9
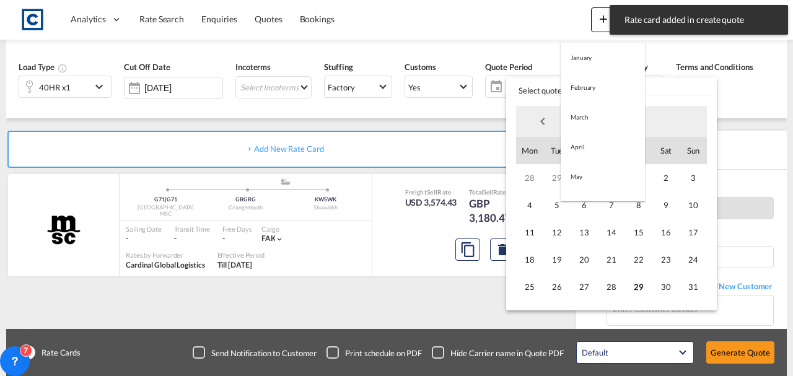
scroll to position [144, 0]
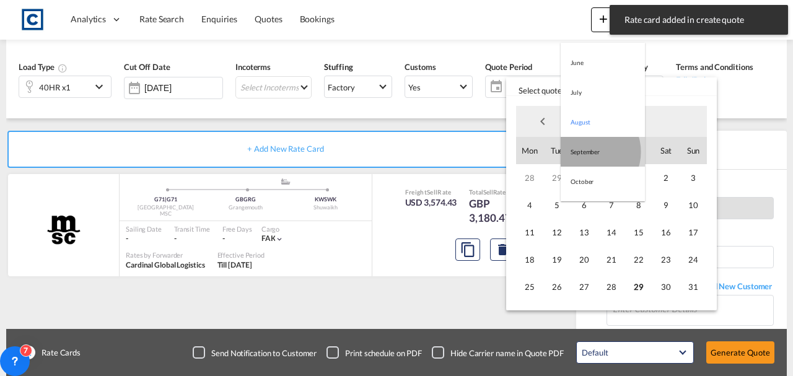
click at [588, 151] on md-option "September" at bounding box center [603, 152] width 84 height 30
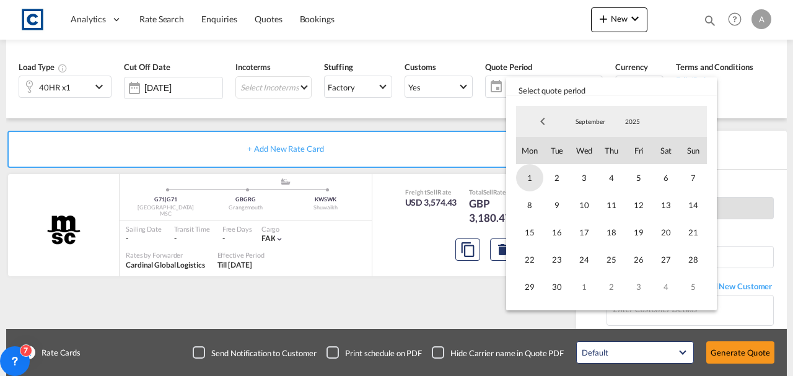
click at [535, 182] on span "1" at bounding box center [529, 177] width 27 height 27
drag, startPoint x: 564, startPoint y: 290, endPoint x: 556, endPoint y: 281, distance: 11.8
click at [563, 290] on span "30" at bounding box center [556, 286] width 27 height 27
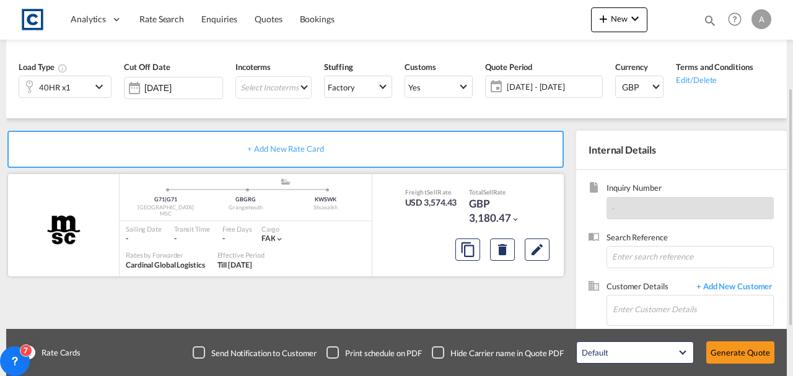
scroll to position [214, 0]
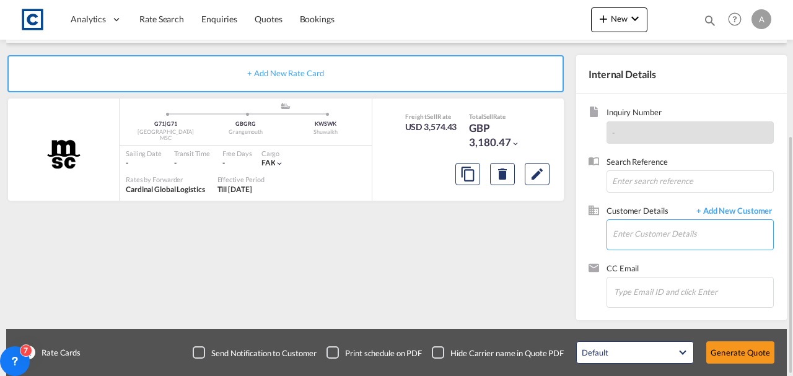
click at [639, 227] on input "Enter Customer Details" at bounding box center [693, 234] width 160 height 28
paste input "[EMAIL_ADDRESS][DOMAIN_NAME]"
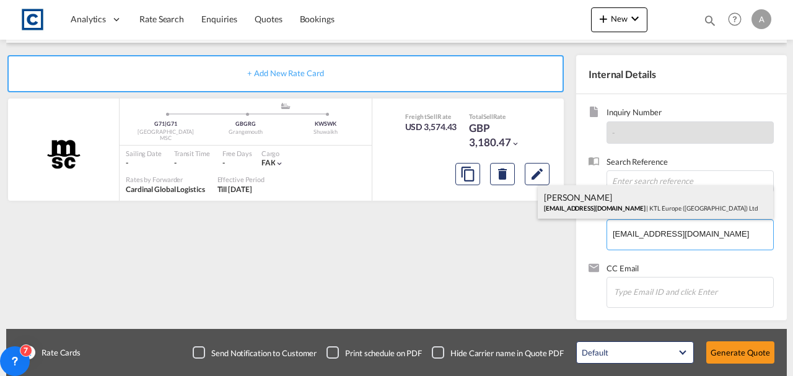
click at [575, 202] on div "[PERSON_NAME] [EMAIL_ADDRESS][DOMAIN_NAME] | KTL Europe ([GEOGRAPHIC_DATA]) Ltd" at bounding box center [655, 201] width 235 height 33
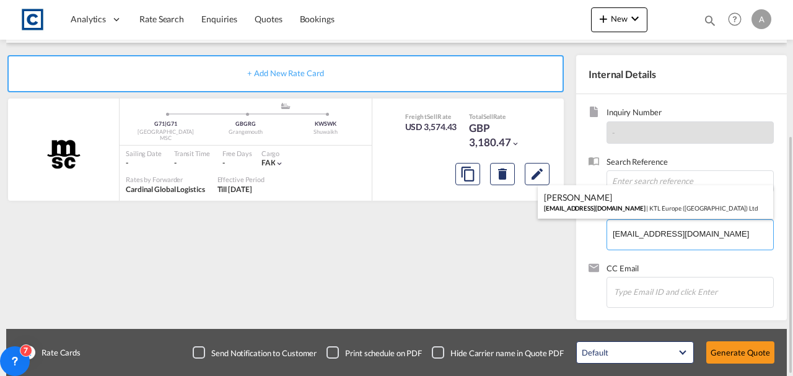
type input "KTL Europe ([GEOGRAPHIC_DATA]) Ltd, [PERSON_NAME], [EMAIL_ADDRESS][DOMAIN_NAME]"
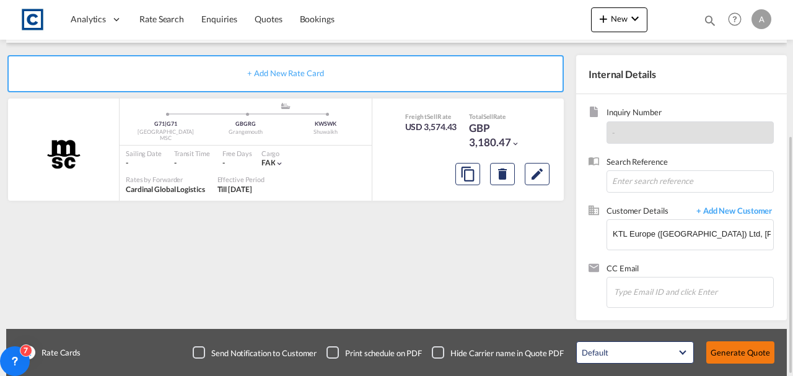
click at [725, 349] on button "Generate Quote" at bounding box center [740, 352] width 68 height 22
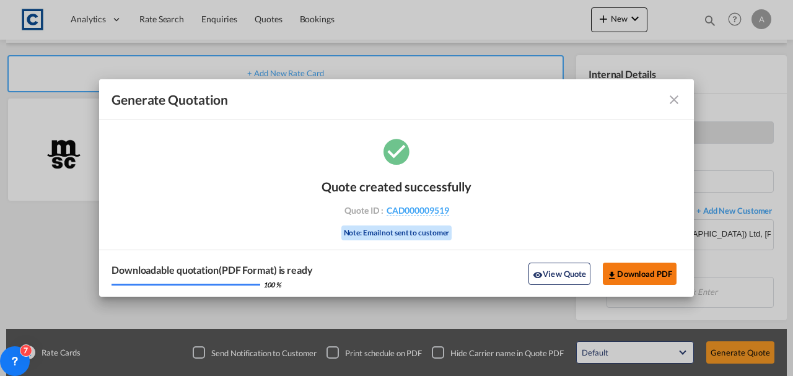
click at [654, 263] on button "Download PDF" at bounding box center [640, 274] width 74 height 22
